Goal: Check status: Check status

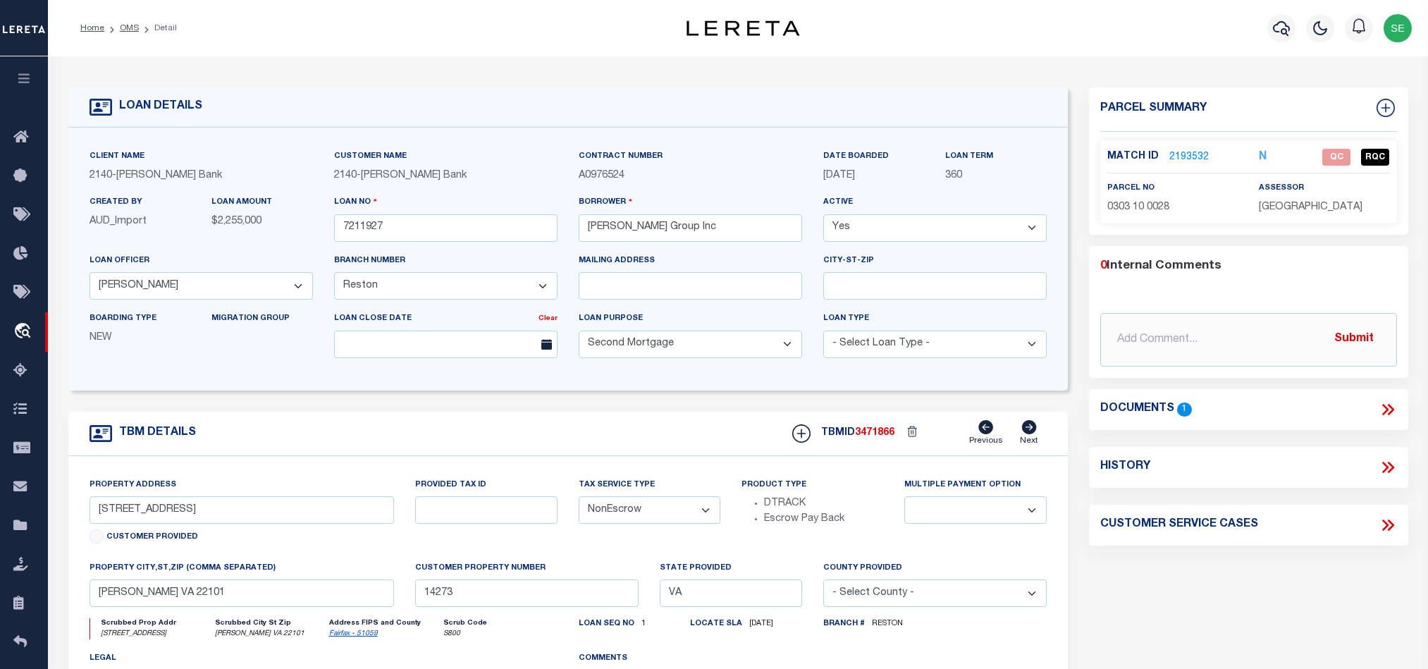
select select "200"
select select "7917"
select select "3195"
select select "100"
select select "NonEscrow"
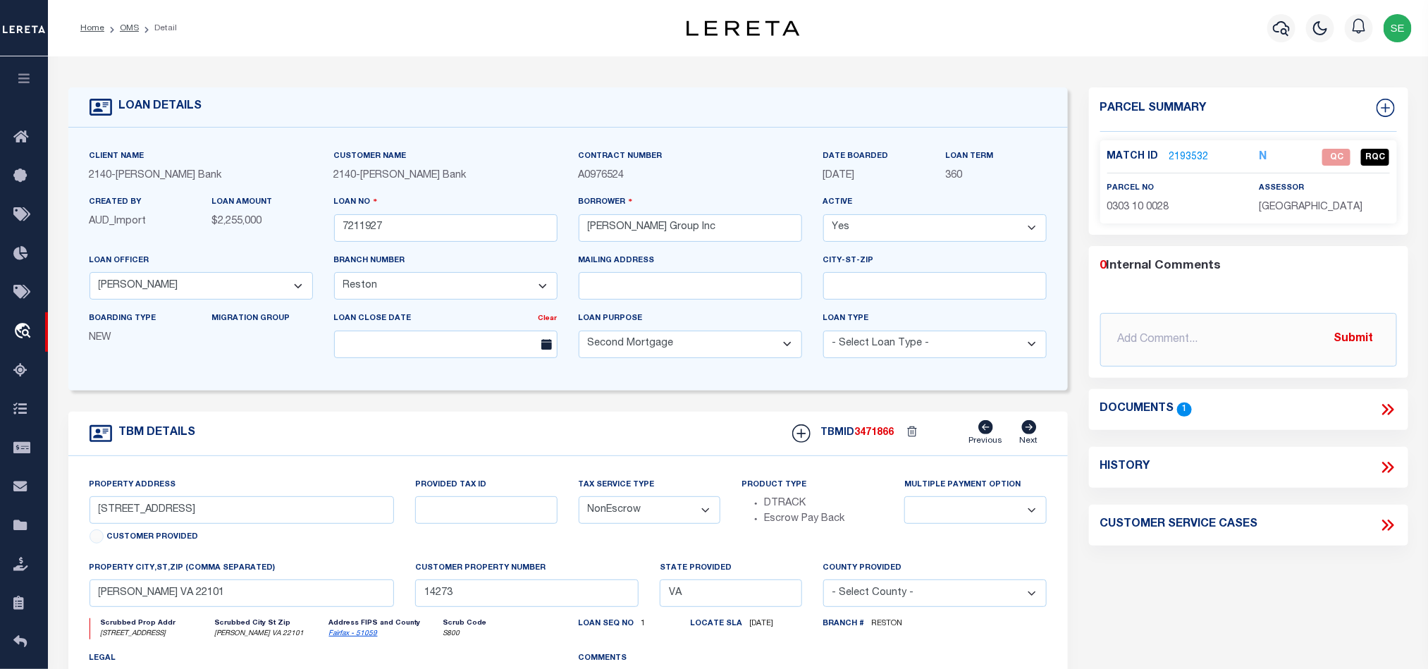
drag, startPoint x: 555, startPoint y: 427, endPoint x: 35, endPoint y: 102, distance: 613.3
click at [555, 425] on div "TBM DETAILS TBMID 3471866 Previous Next" at bounding box center [567, 434] width 999 height 44
drag, startPoint x: 121, startPoint y: 28, endPoint x: 931, endPoint y: 267, distance: 844.4
click at [121, 28] on link "OMS" at bounding box center [129, 28] width 19 height 8
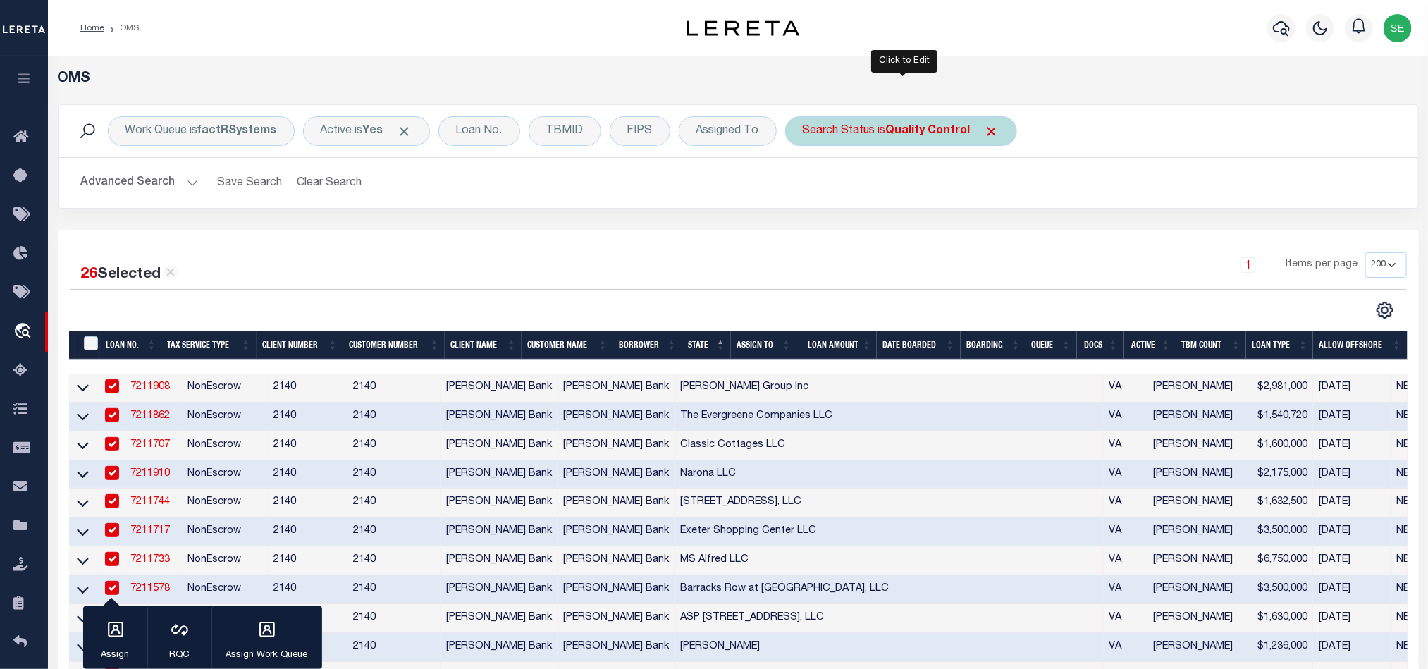
click at [878, 131] on div "Search Status is Quality Control" at bounding box center [901, 131] width 232 height 30
select select "QC"
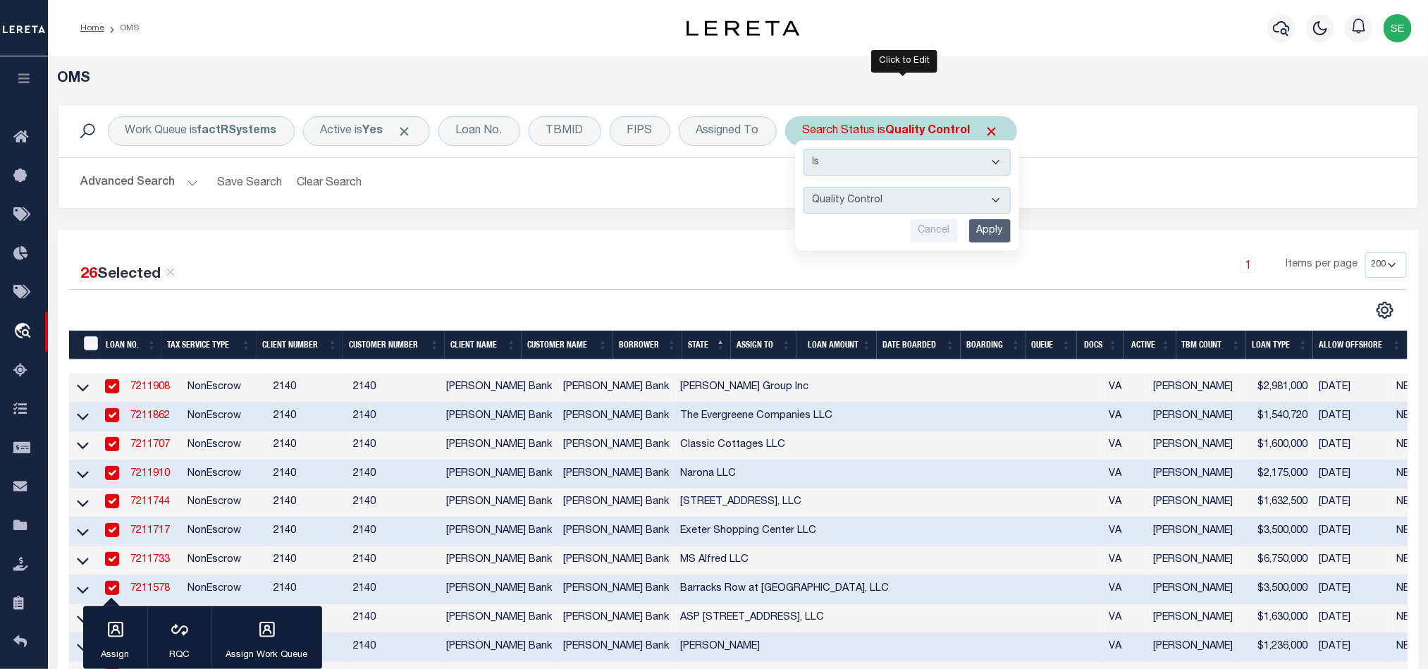
click at [995, 235] on input "Apply" at bounding box center [990, 230] width 42 height 23
